Goal: Navigation & Orientation: Find specific page/section

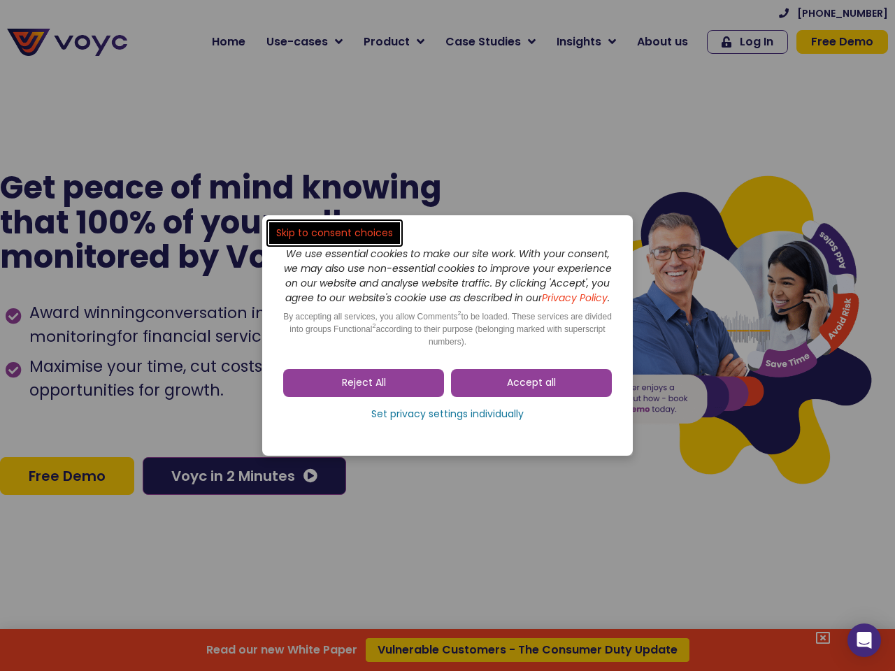
click at [531, 390] on span "Accept all" at bounding box center [531, 383] width 49 height 14
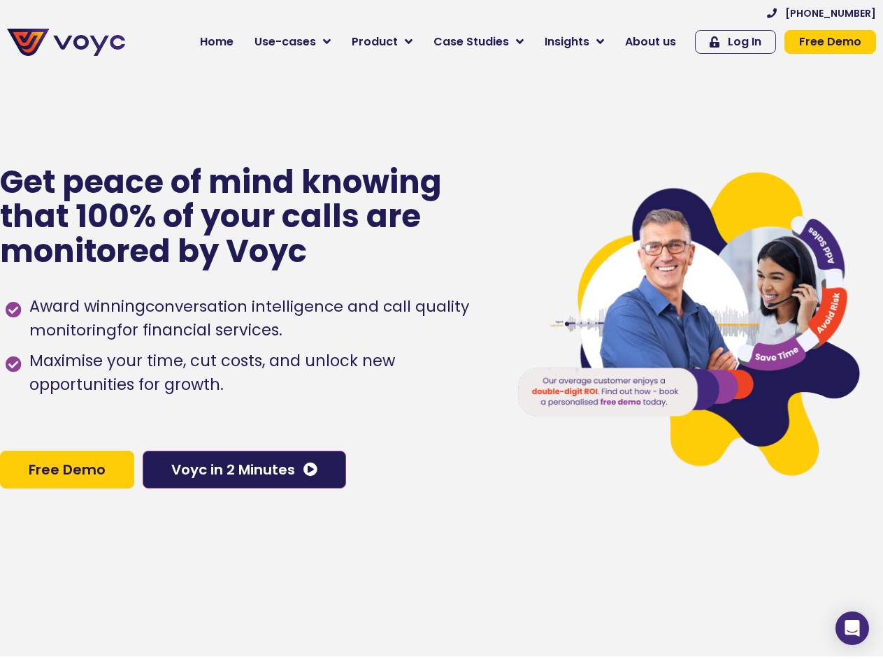
click at [447, 421] on div "Award winning conversation intelligence and call quality monitoring for financi…" at bounding box center [247, 359] width 483 height 143
